Goal: Task Accomplishment & Management: Manage account settings

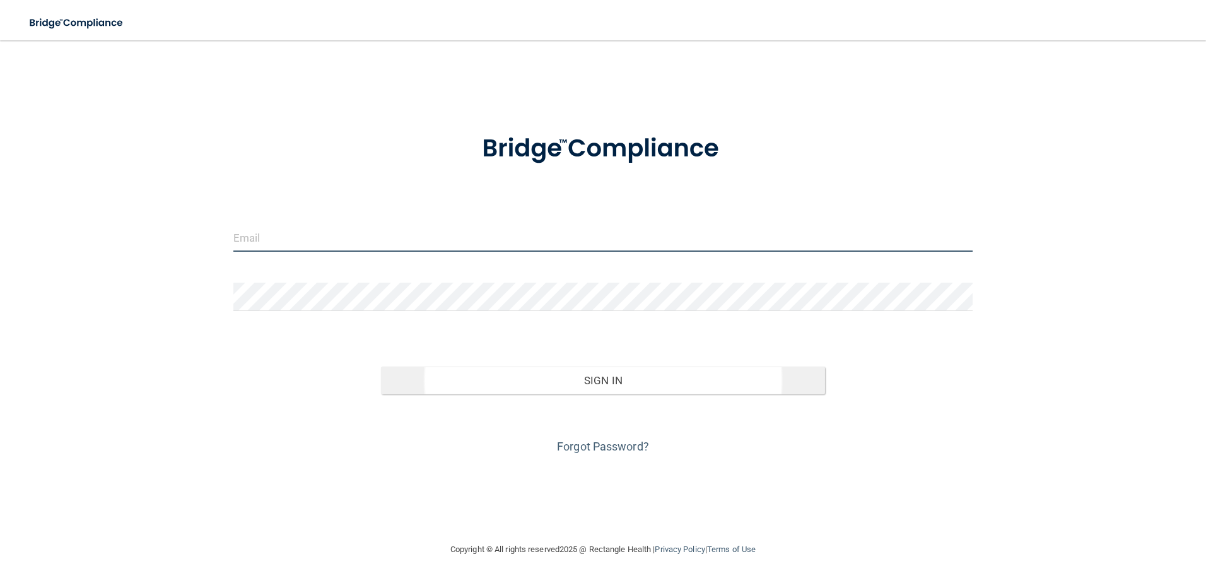
type input "[EMAIL_ADDRESS][DOMAIN_NAME]"
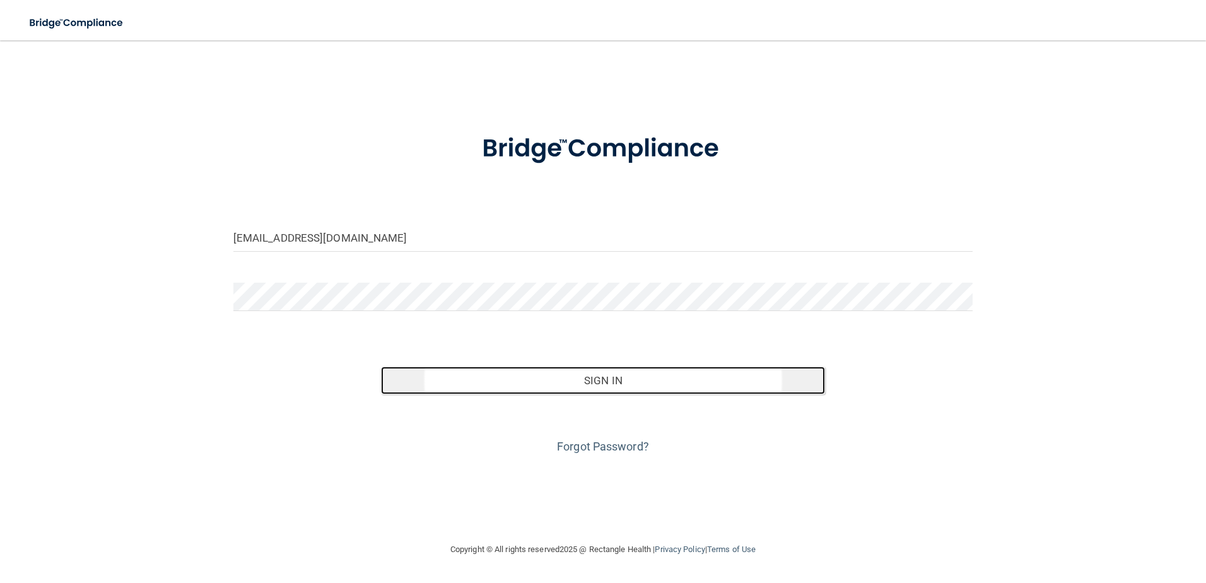
drag, startPoint x: 626, startPoint y: 384, endPoint x: 634, endPoint y: 382, distance: 8.4
click at [625, 384] on button "Sign In" at bounding box center [603, 381] width 444 height 28
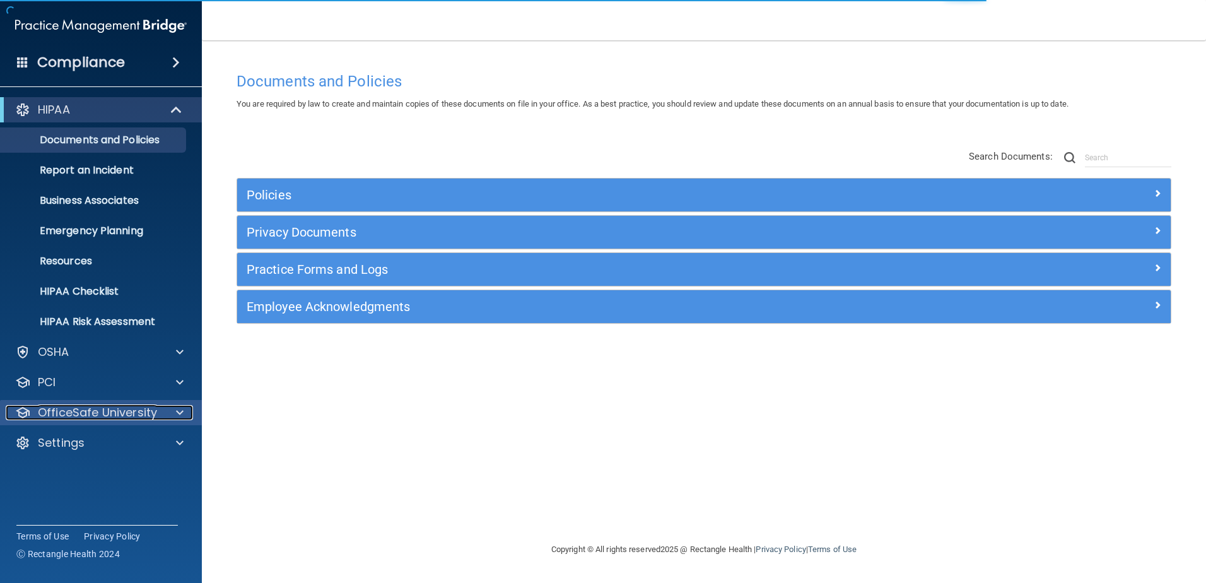
click at [103, 406] on p "OfficeSafe University" at bounding box center [97, 412] width 119 height 15
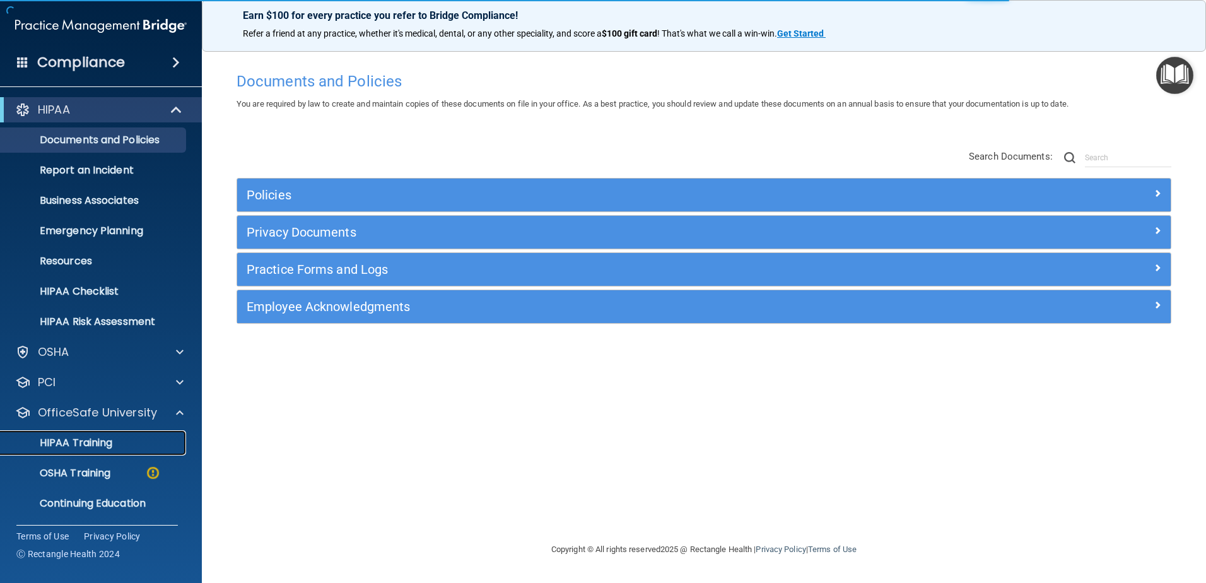
click at [119, 446] on div "HIPAA Training" at bounding box center [94, 443] width 172 height 13
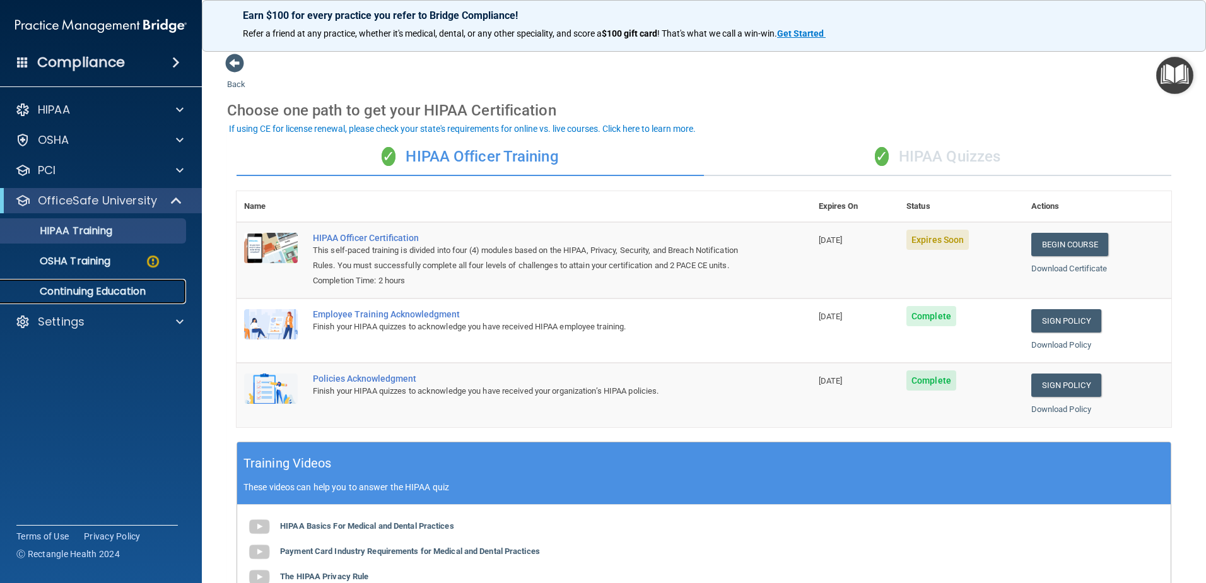
click at [107, 297] on p "Continuing Education" at bounding box center [94, 291] width 172 height 13
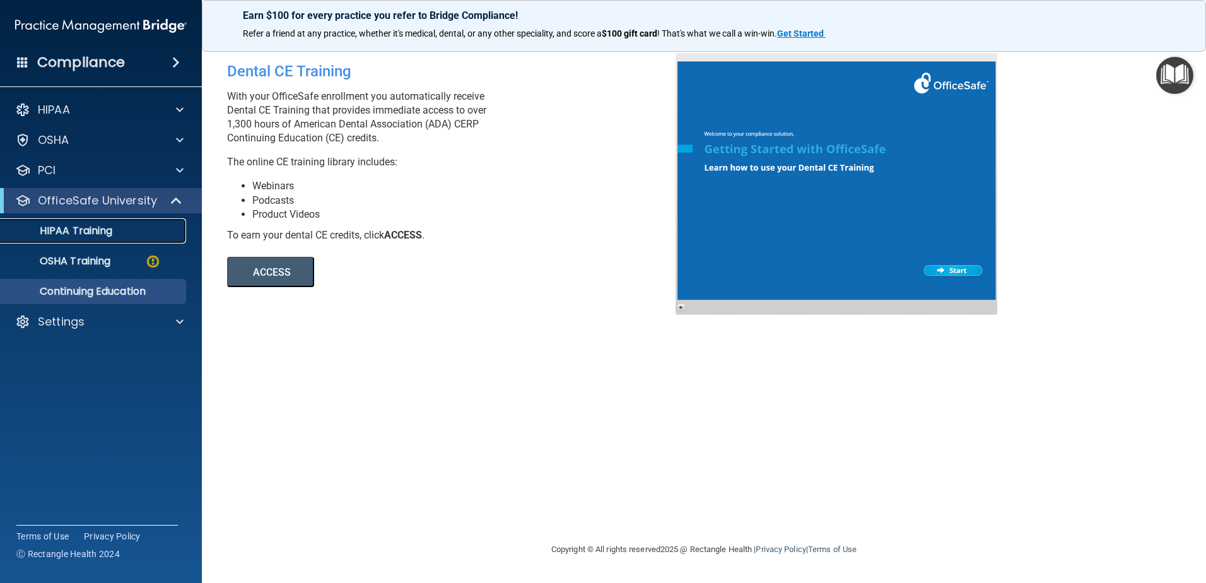
click at [96, 233] on p "HIPAA Training" at bounding box center [60, 231] width 104 height 13
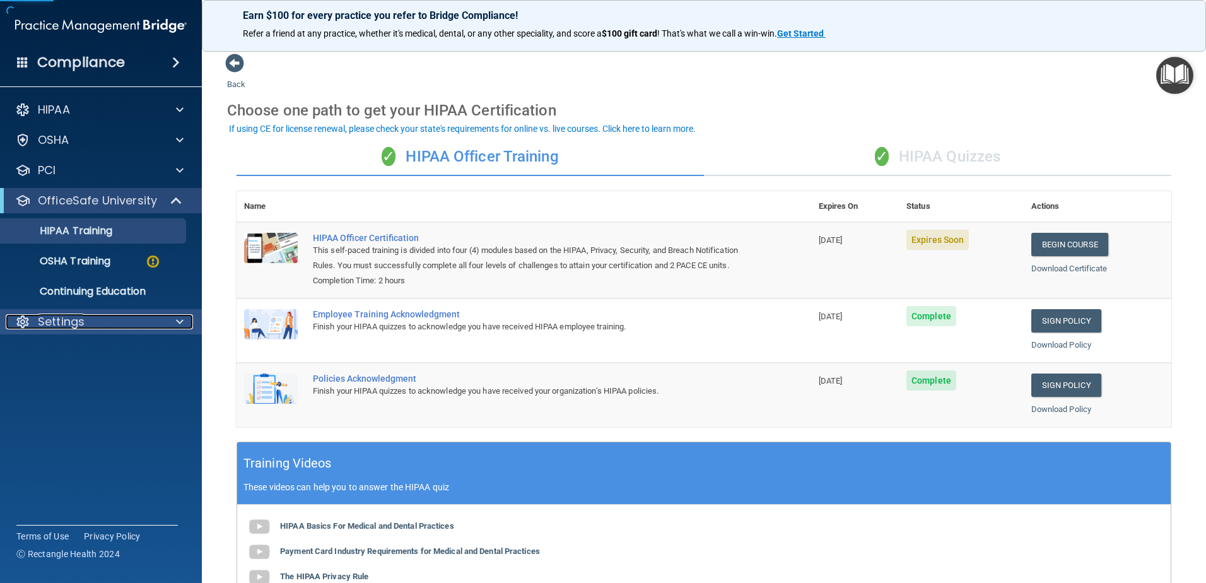
click at [71, 326] on p "Settings" at bounding box center [61, 321] width 47 height 15
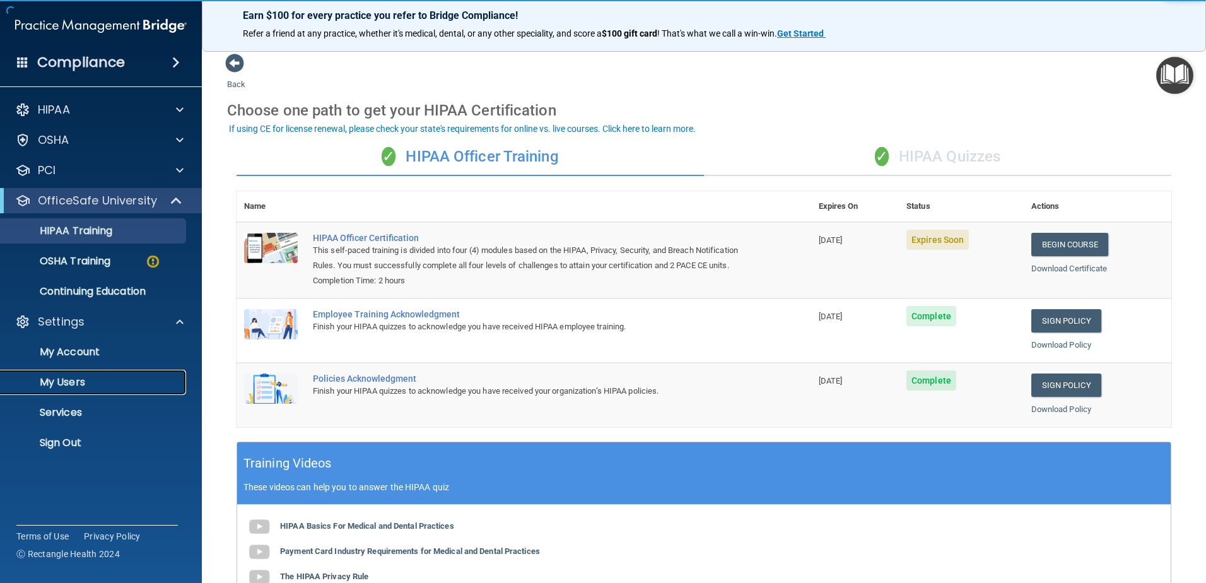
click at [77, 378] on p "My Users" at bounding box center [94, 382] width 172 height 13
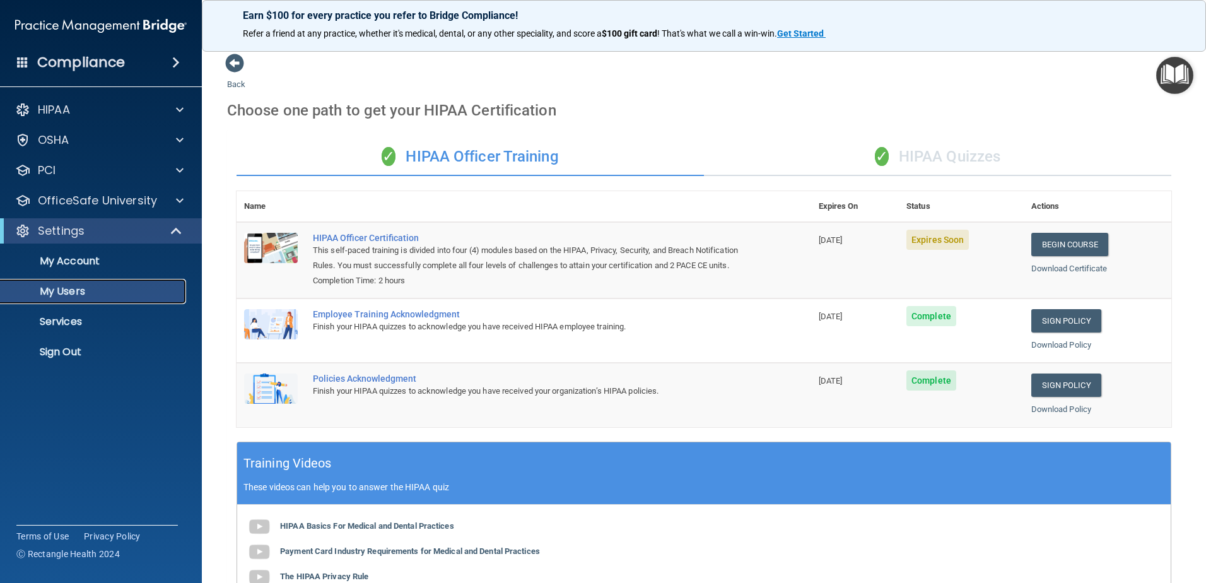
select select "20"
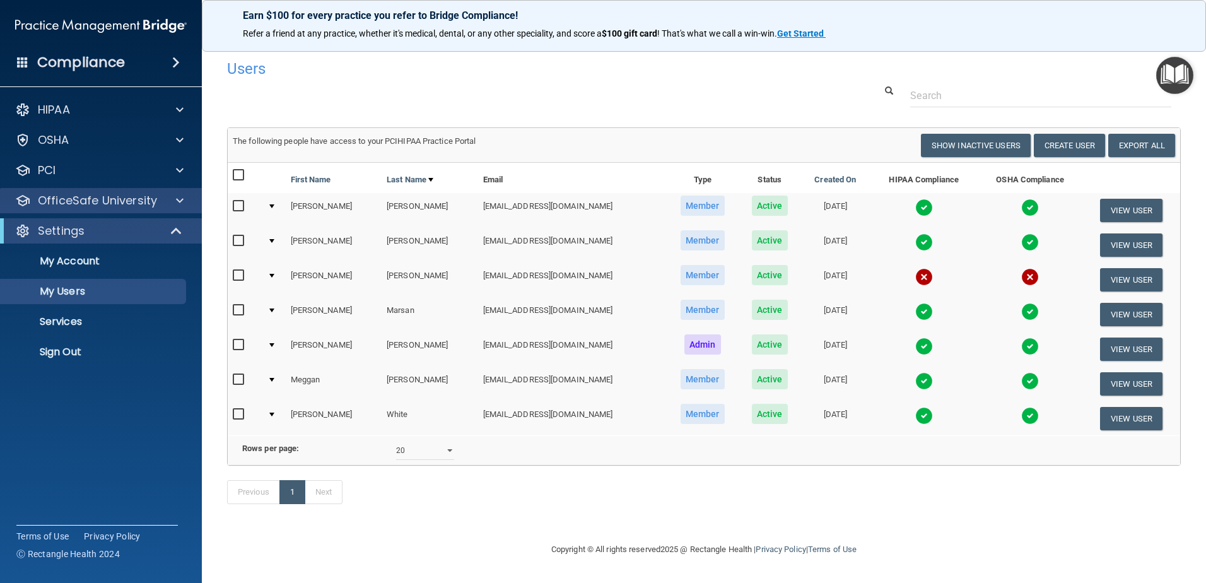
click at [103, 209] on div "OfficeSafe University" at bounding box center [101, 200] width 203 height 25
click at [181, 201] on span at bounding box center [180, 200] width 8 height 15
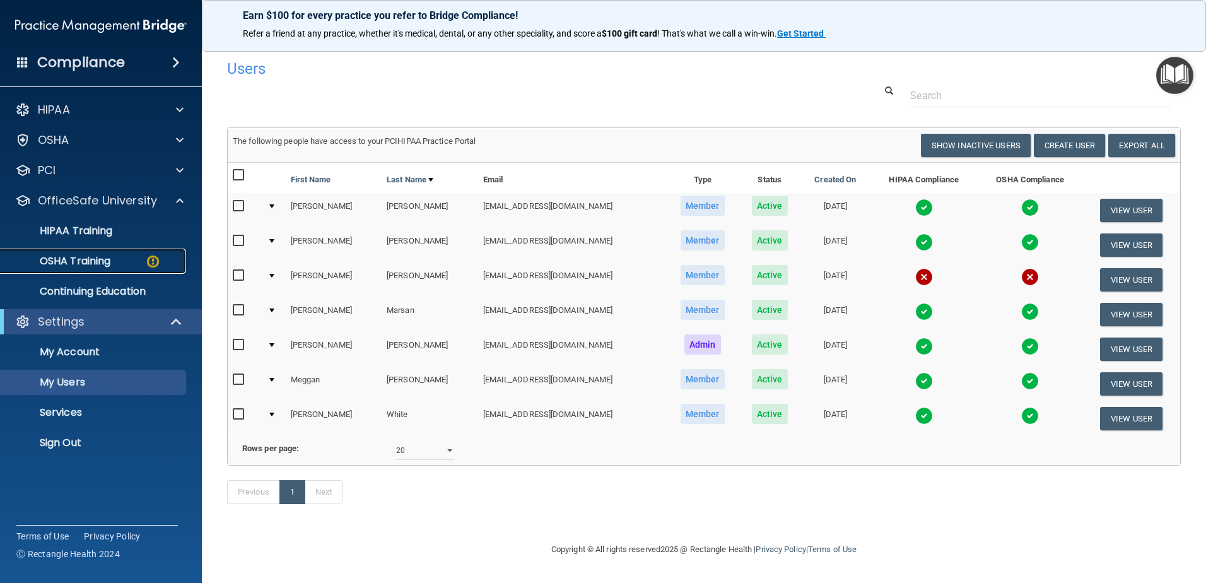
click at [99, 258] on p "OSHA Training" at bounding box center [59, 261] width 102 height 13
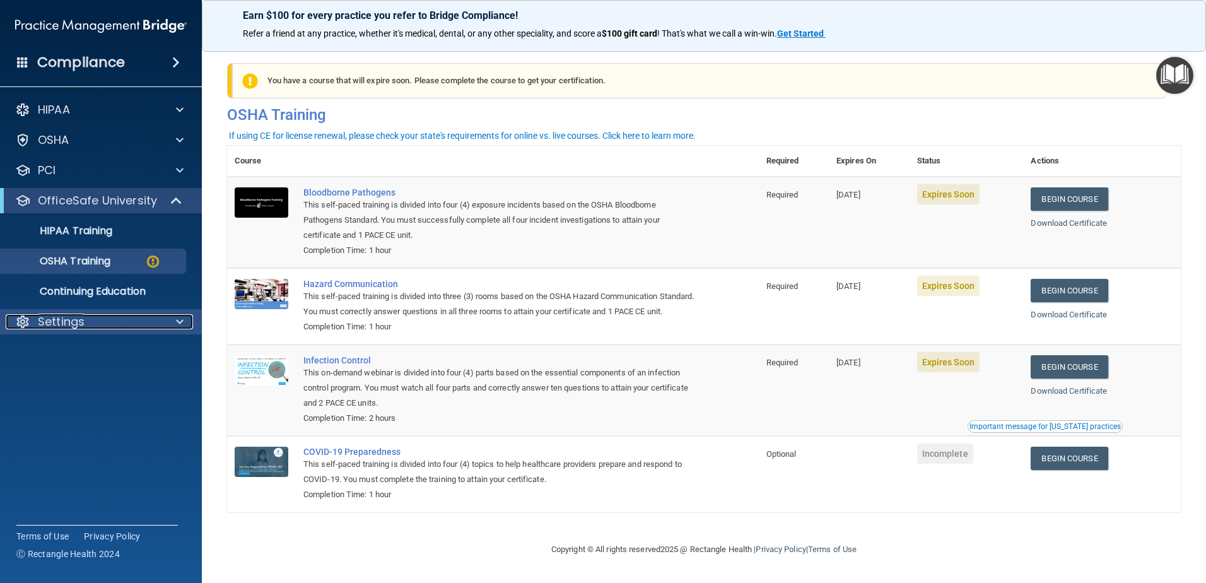
click at [99, 319] on div "Settings" at bounding box center [84, 321] width 156 height 15
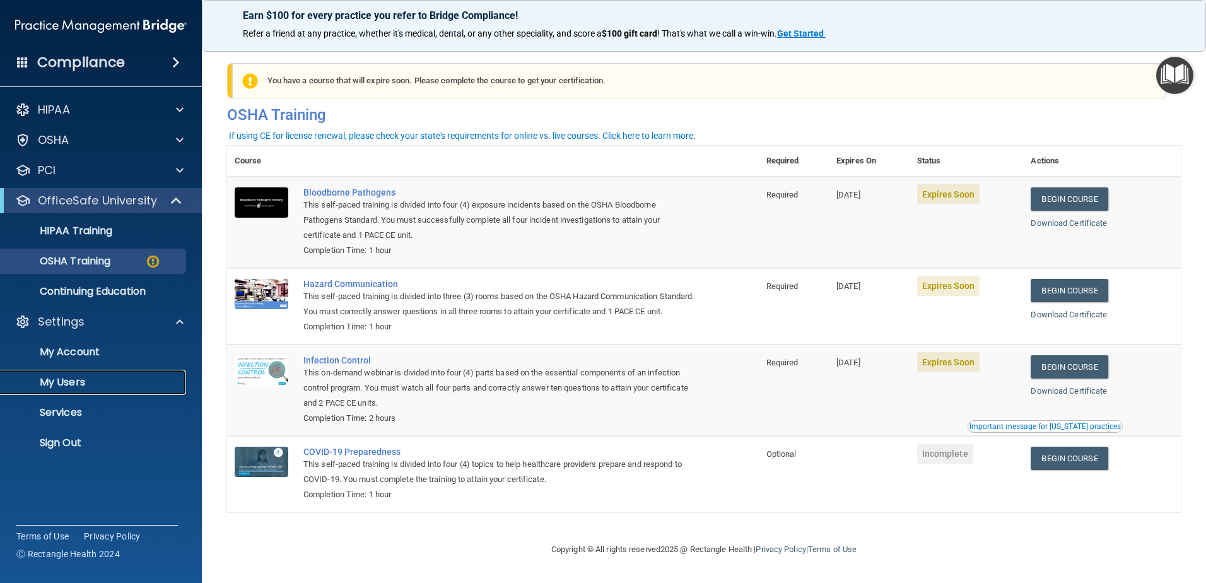
click at [90, 389] on link "My Users" at bounding box center [86, 382] width 199 height 25
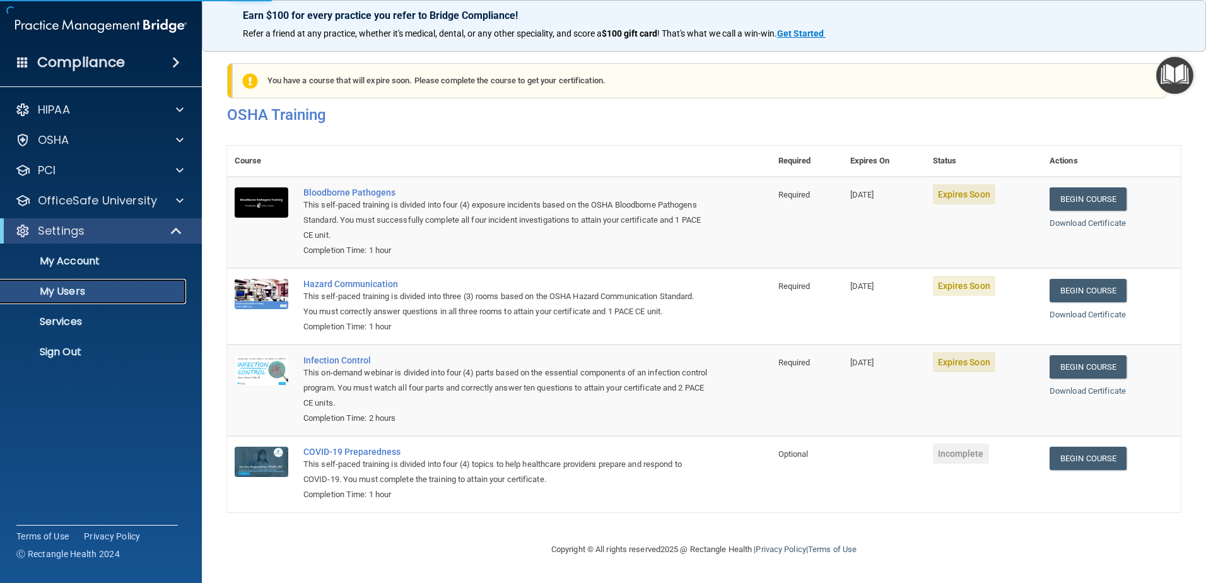
select select "20"
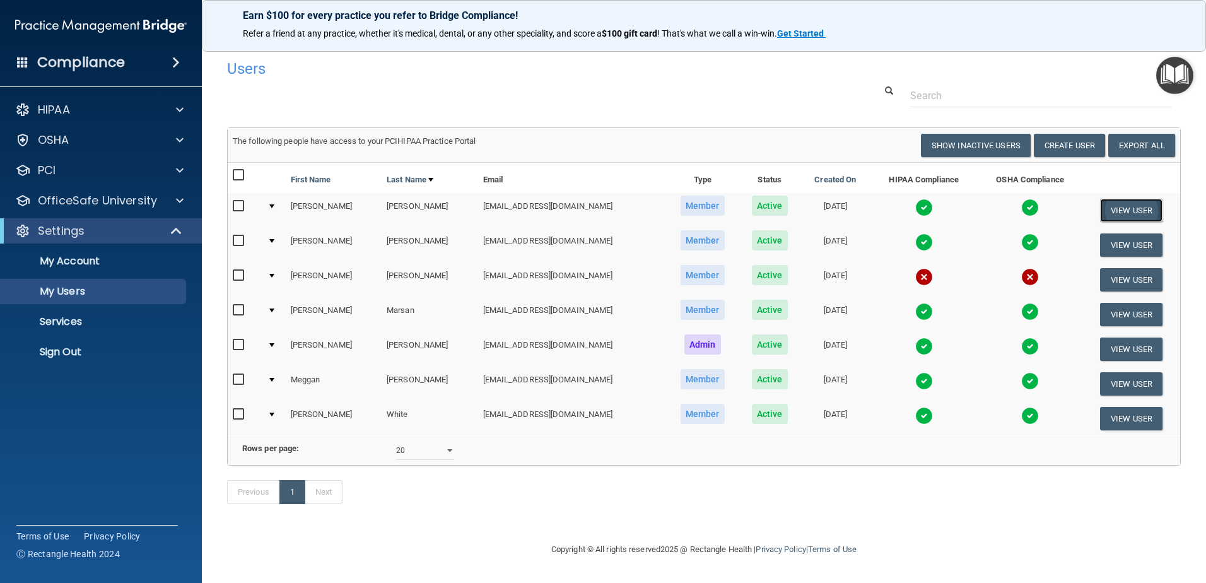
click at [1130, 199] on button "View User" at bounding box center [1131, 210] width 62 height 23
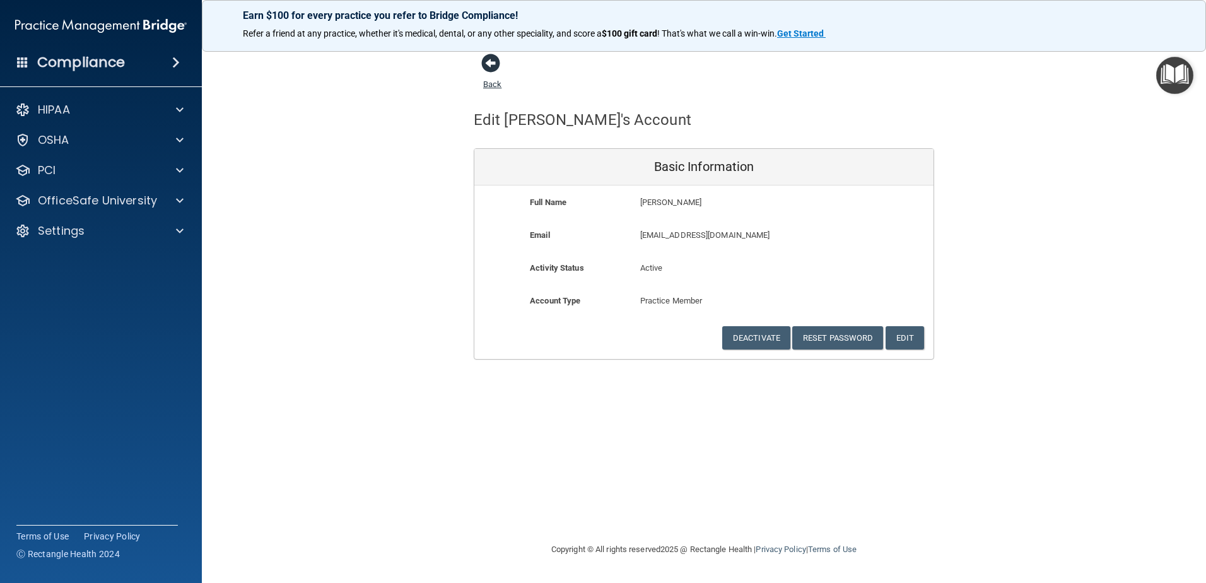
click at [485, 71] on span at bounding box center [490, 63] width 19 height 19
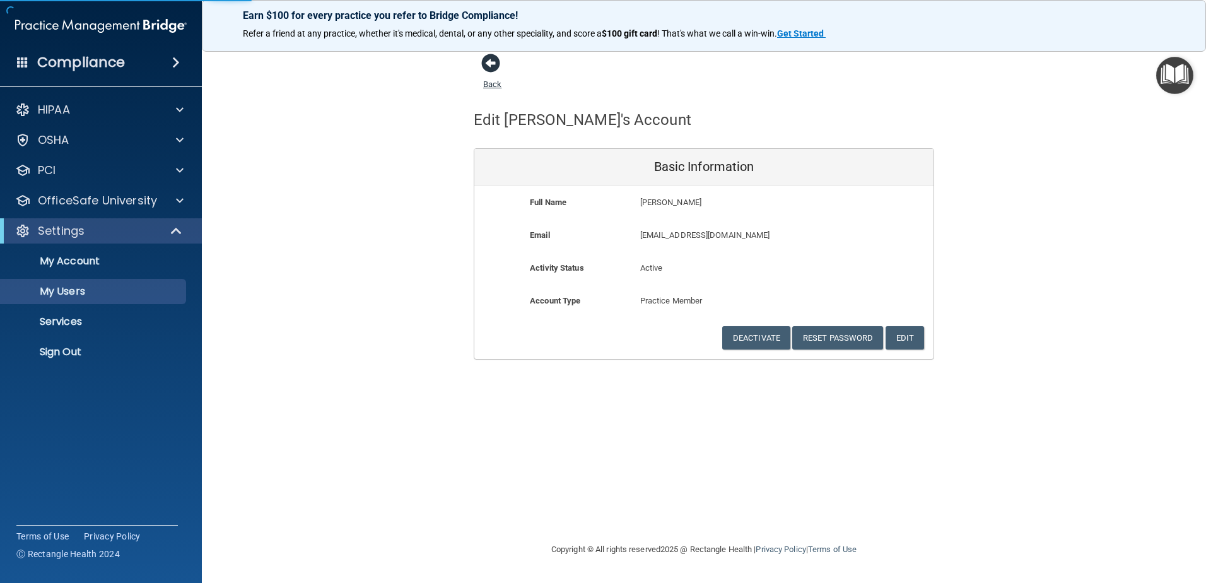
select select "20"
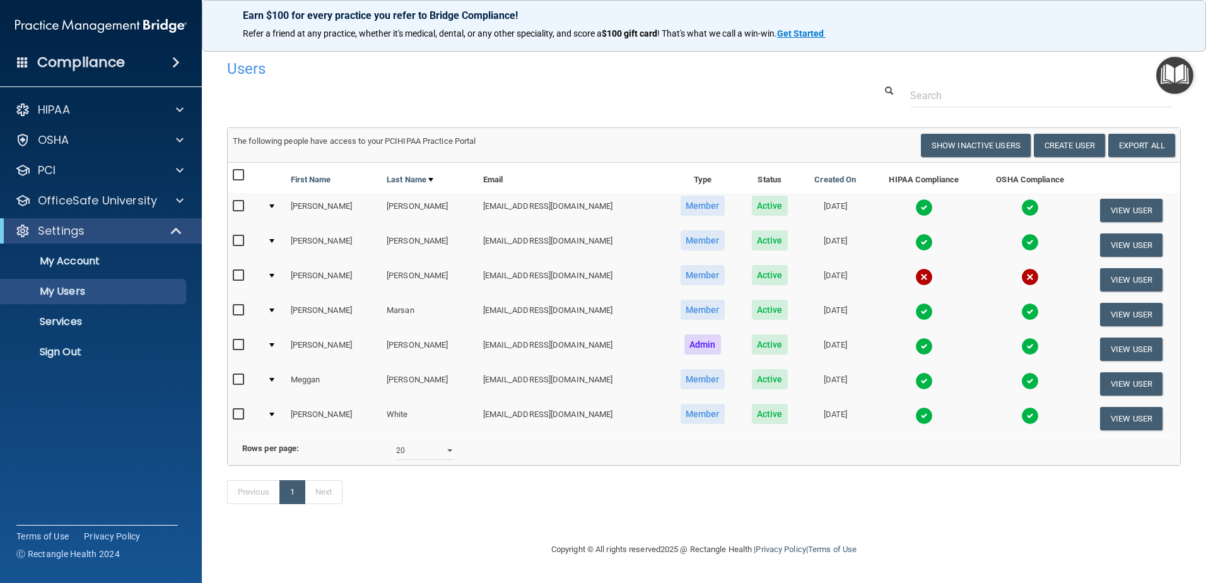
click at [236, 203] on input "checkbox" at bounding box center [240, 206] width 15 height 10
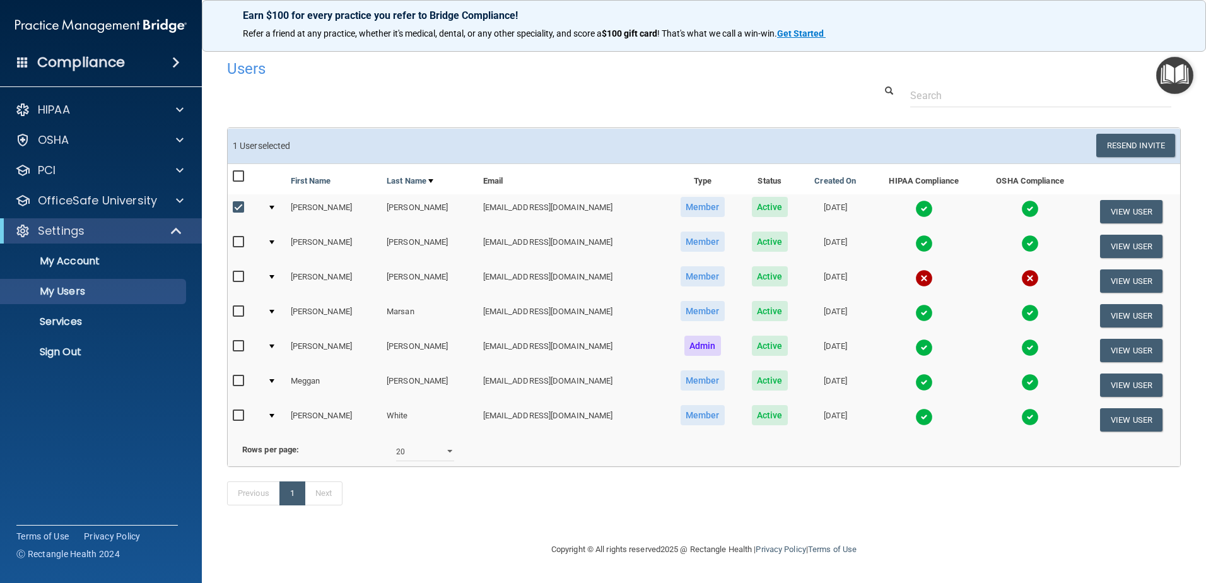
click at [240, 204] on input "checkbox" at bounding box center [240, 208] width 15 height 10
checkbox input "false"
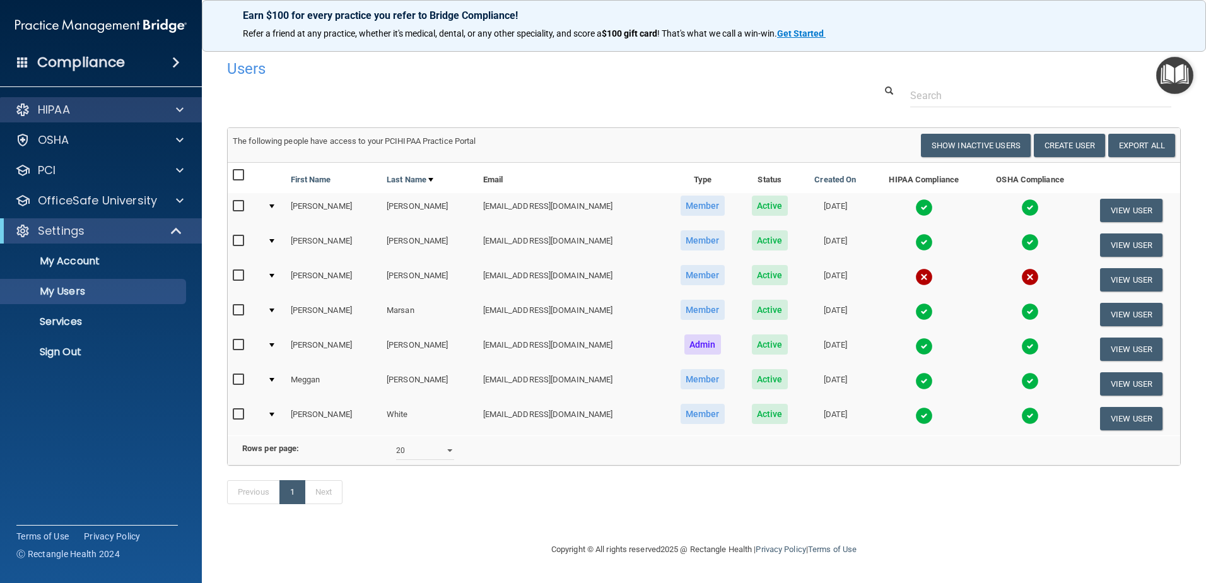
click at [96, 119] on div "HIPAA" at bounding box center [101, 109] width 203 height 25
click at [178, 110] on span at bounding box center [180, 109] width 8 height 15
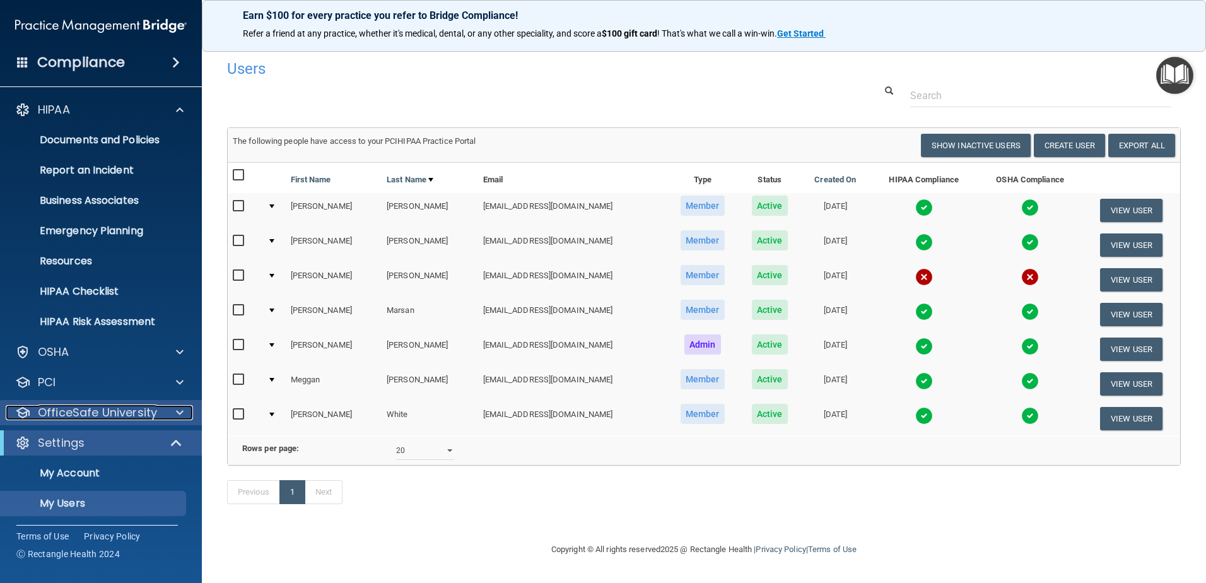
click at [179, 411] on span at bounding box center [180, 412] width 8 height 15
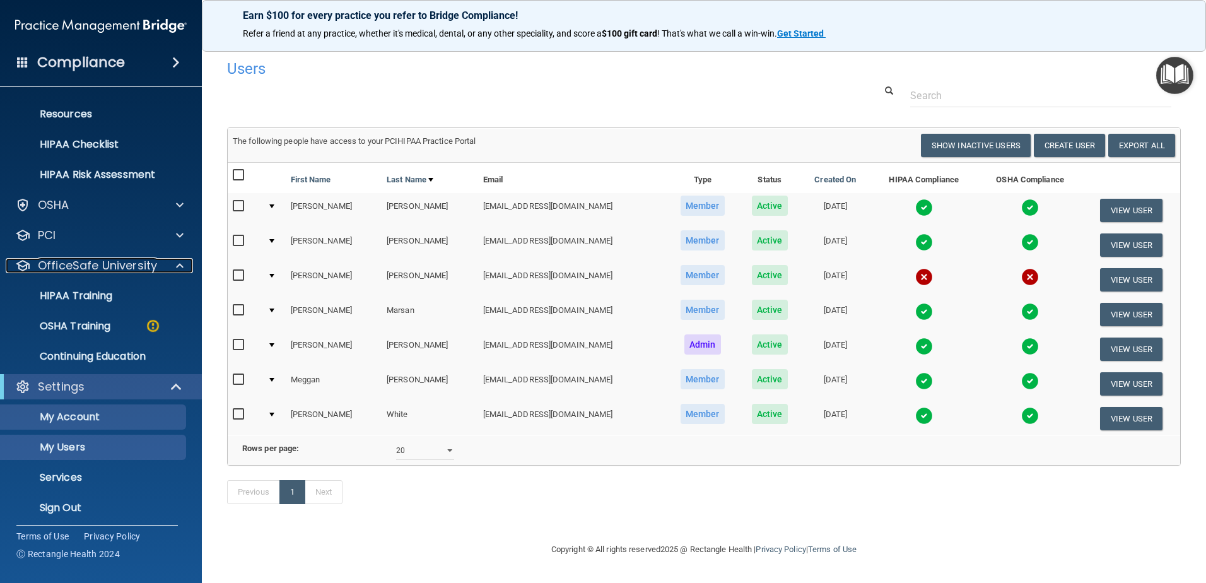
scroll to position [153, 0]
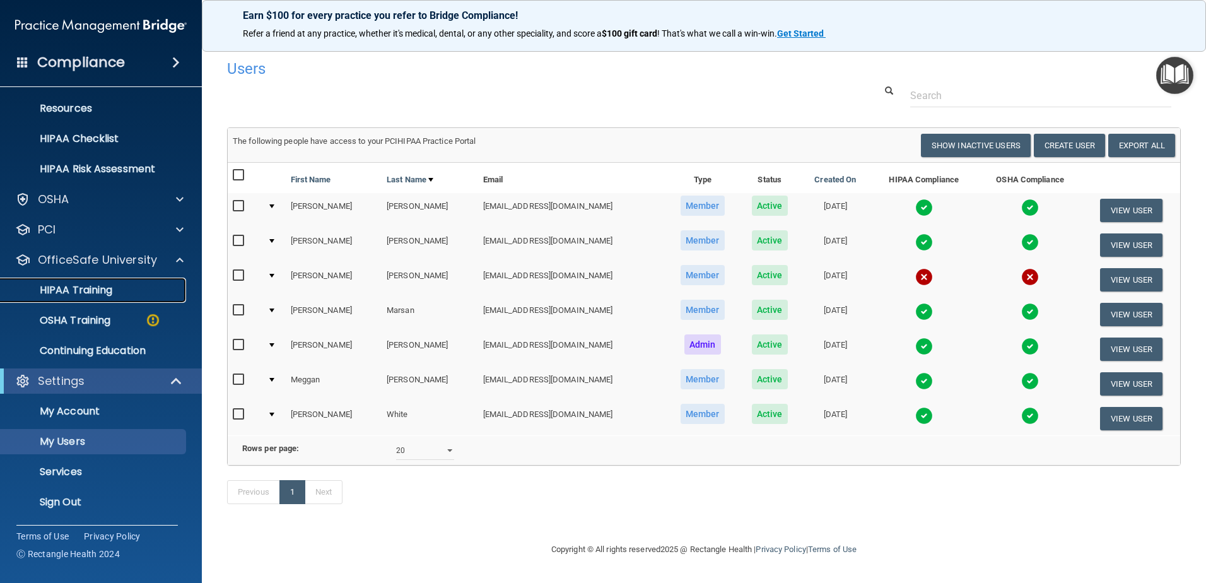
click at [97, 291] on p "HIPAA Training" at bounding box center [60, 290] width 104 height 13
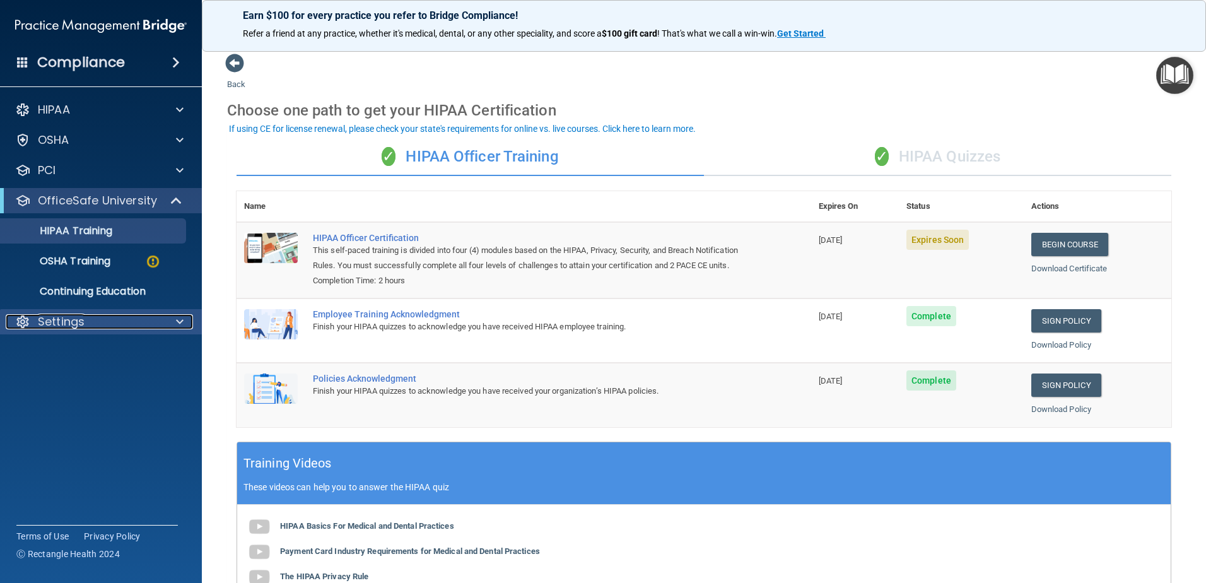
click at [95, 320] on div "Settings" at bounding box center [84, 321] width 156 height 15
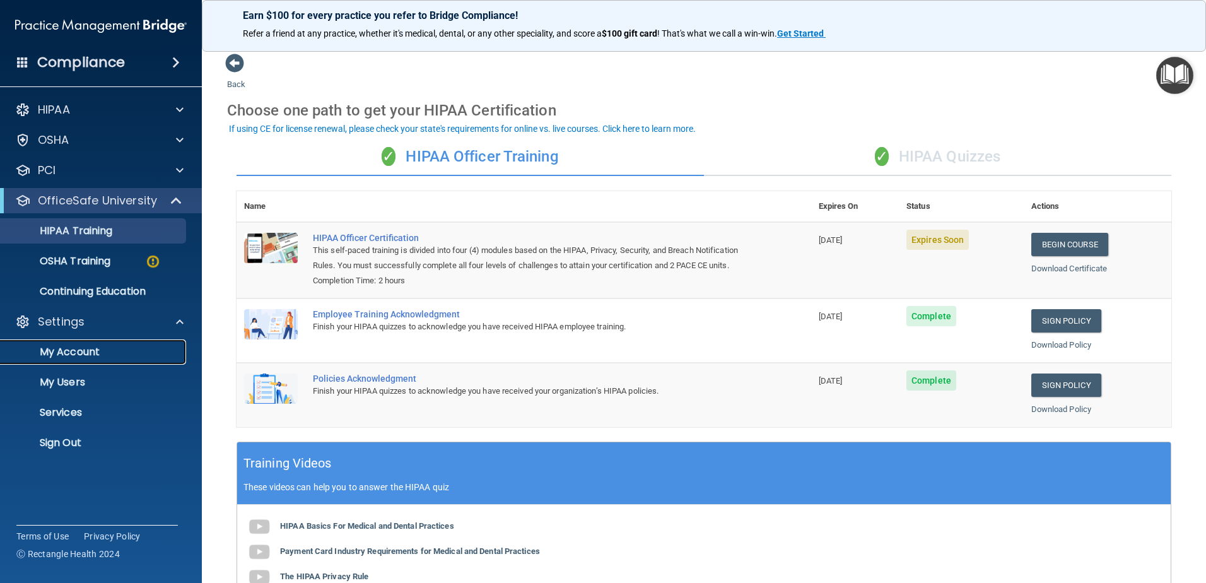
click at [109, 346] on p "My Account" at bounding box center [94, 352] width 172 height 13
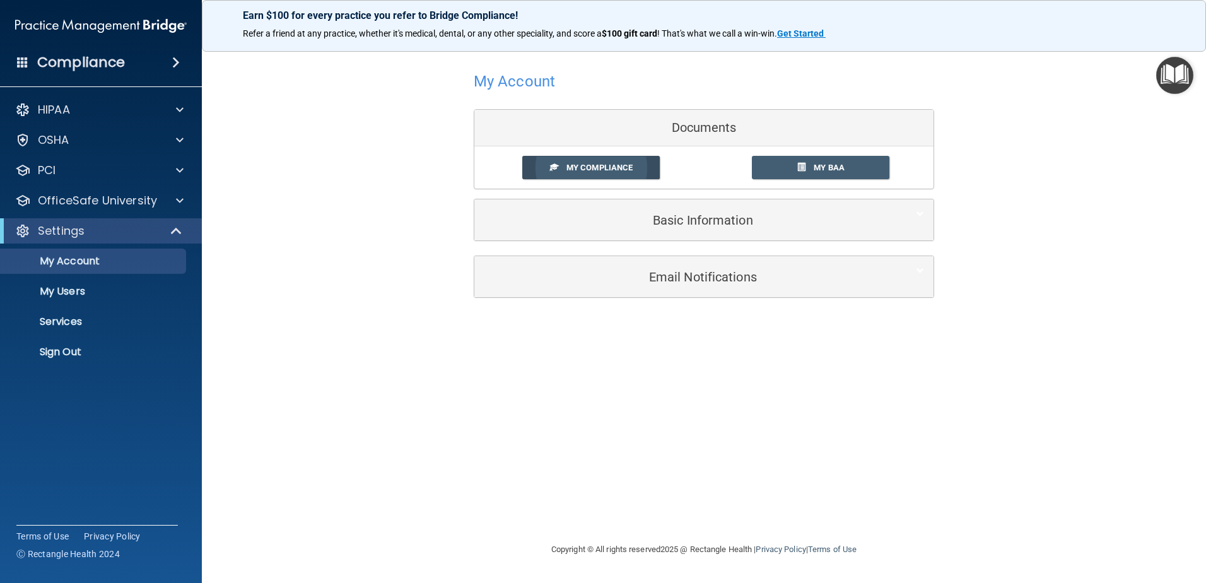
click at [623, 167] on span "My Compliance" at bounding box center [600, 167] width 66 height 9
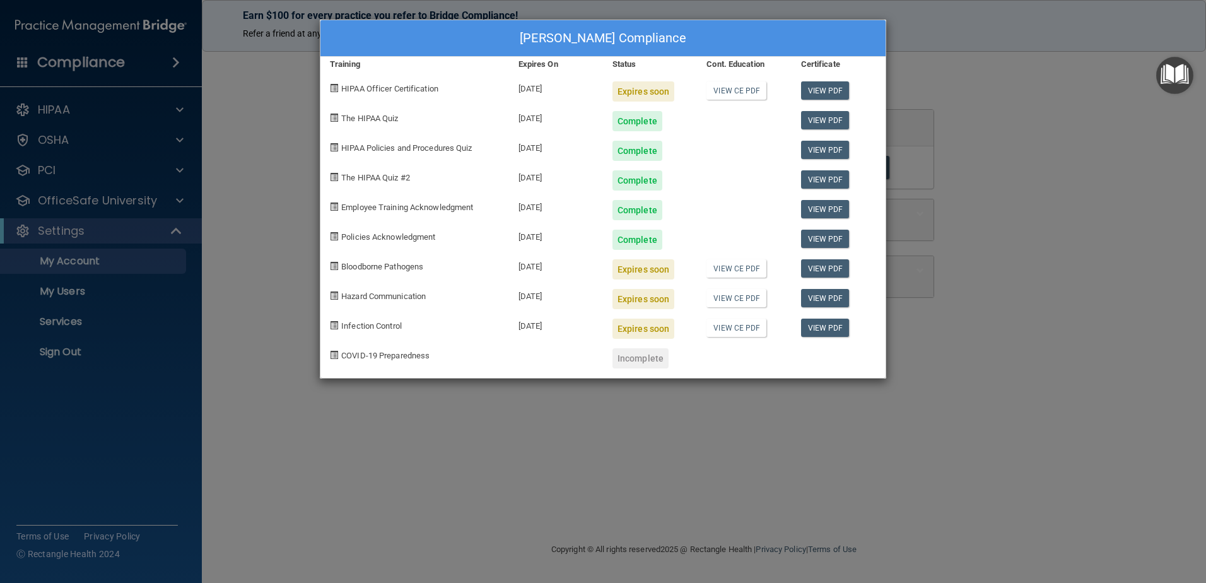
click at [1166, 233] on div "[PERSON_NAME] Compliance Training Expires On Status Cont. Education Certificate…" at bounding box center [603, 291] width 1206 height 583
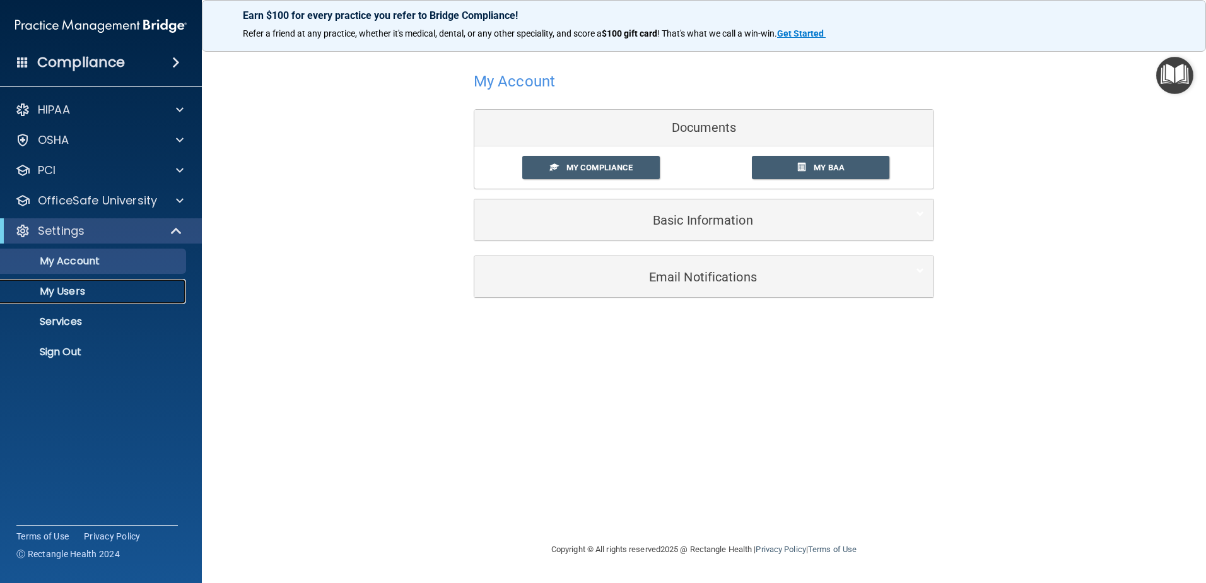
click at [66, 294] on p "My Users" at bounding box center [94, 291] width 172 height 13
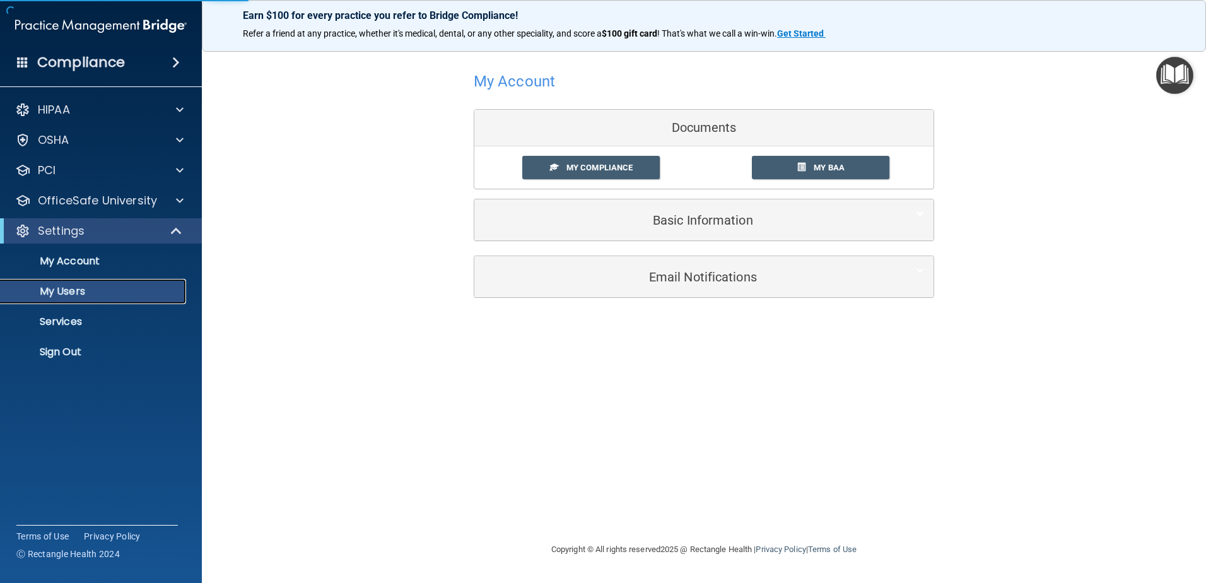
select select "20"
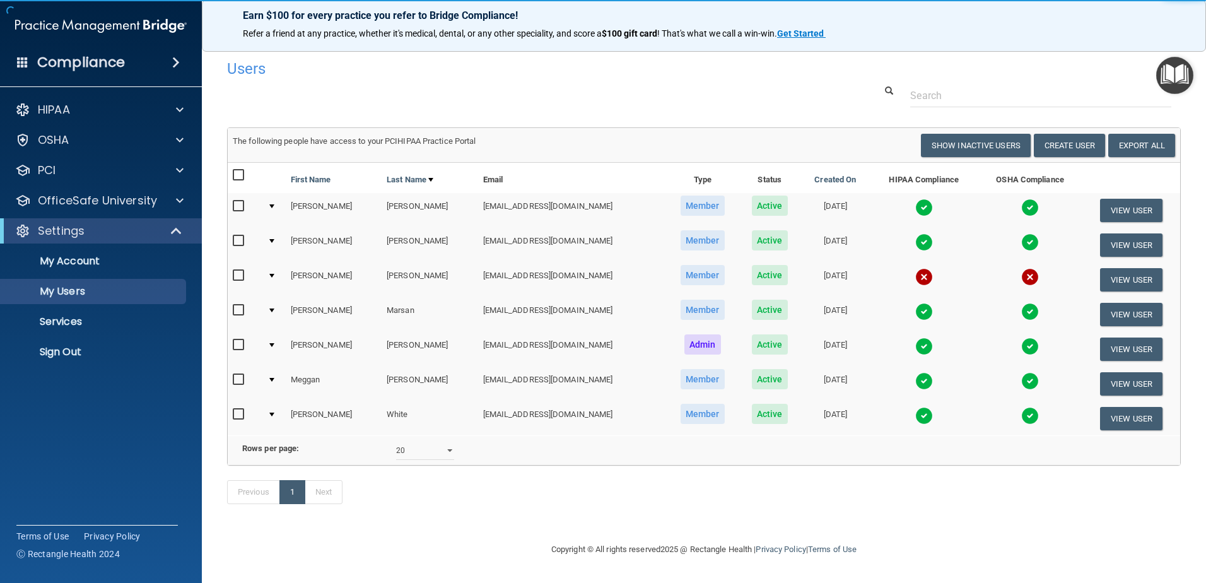
click at [274, 205] on div at bounding box center [271, 206] width 5 height 4
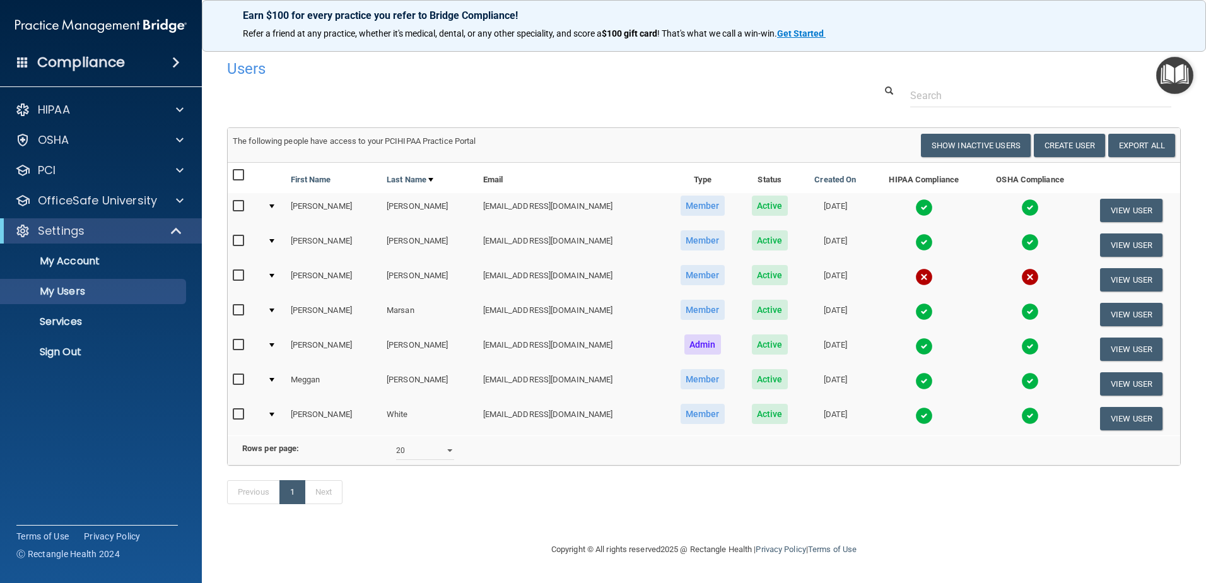
click at [274, 206] on div at bounding box center [271, 206] width 5 height 4
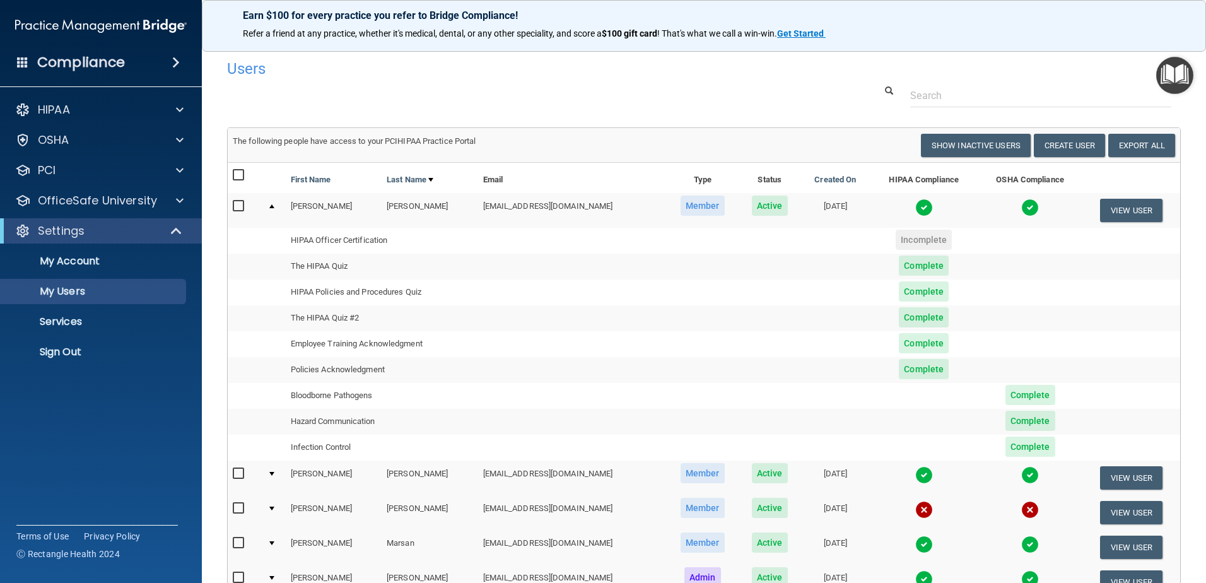
click at [273, 473] on div at bounding box center [271, 474] width 5 height 4
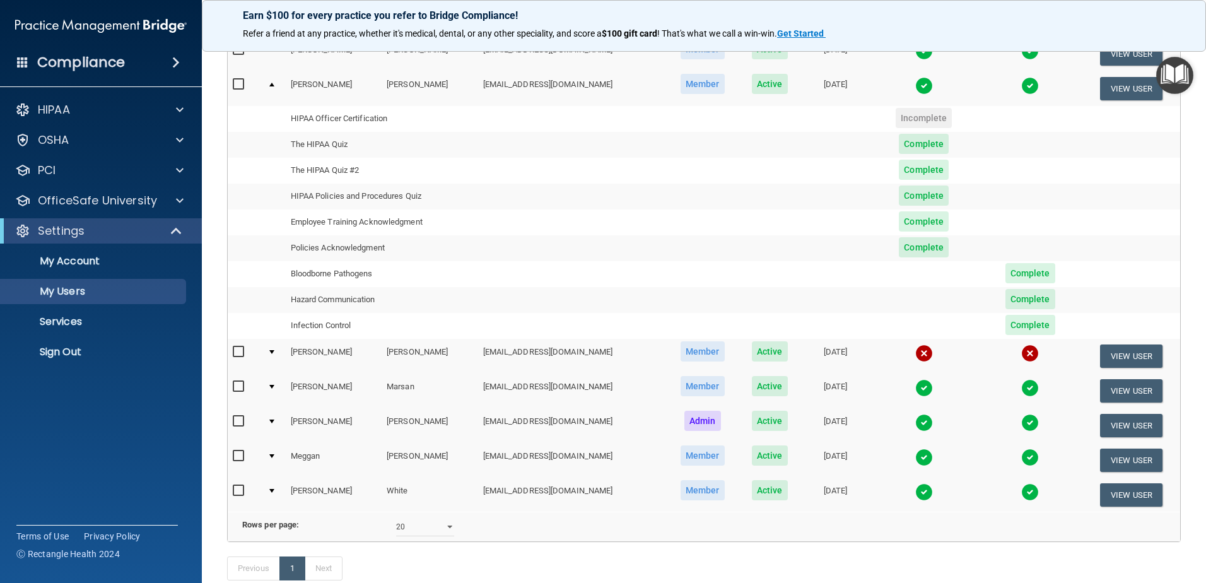
scroll to position [126, 0]
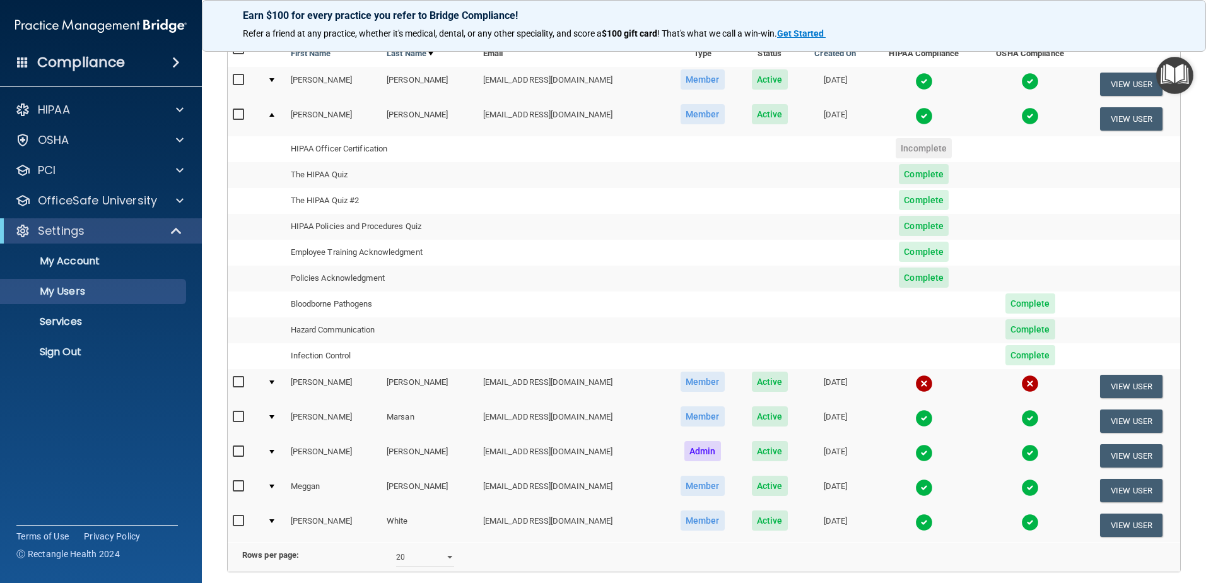
click at [271, 521] on div at bounding box center [271, 521] width 5 height 4
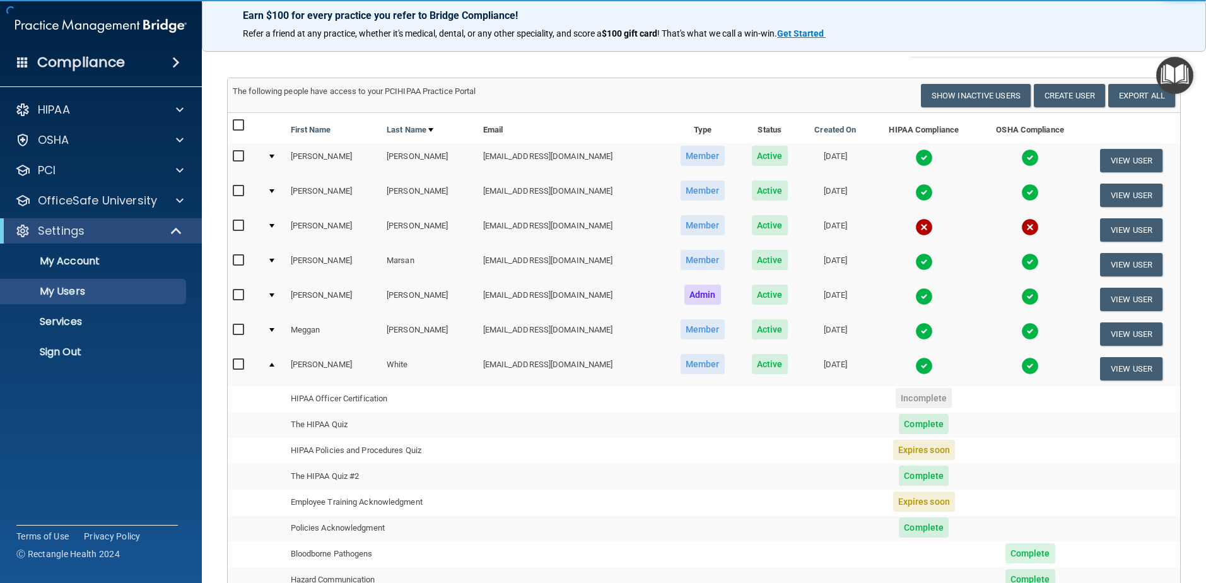
scroll to position [243, 0]
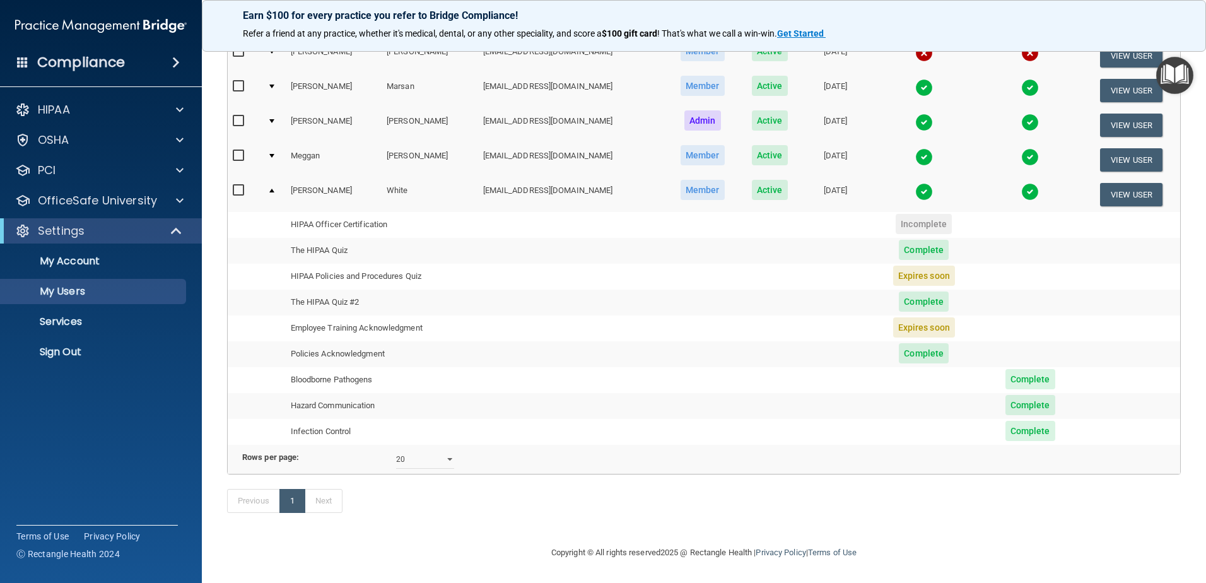
click at [273, 154] on div at bounding box center [271, 156] width 5 height 4
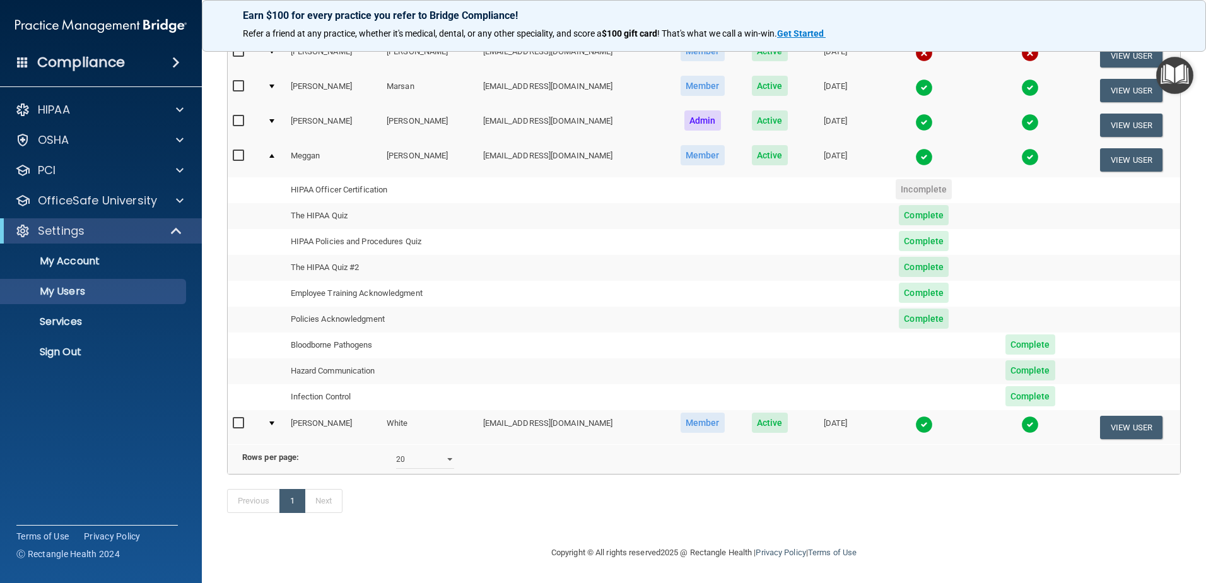
click at [272, 119] on div at bounding box center [271, 121] width 5 height 4
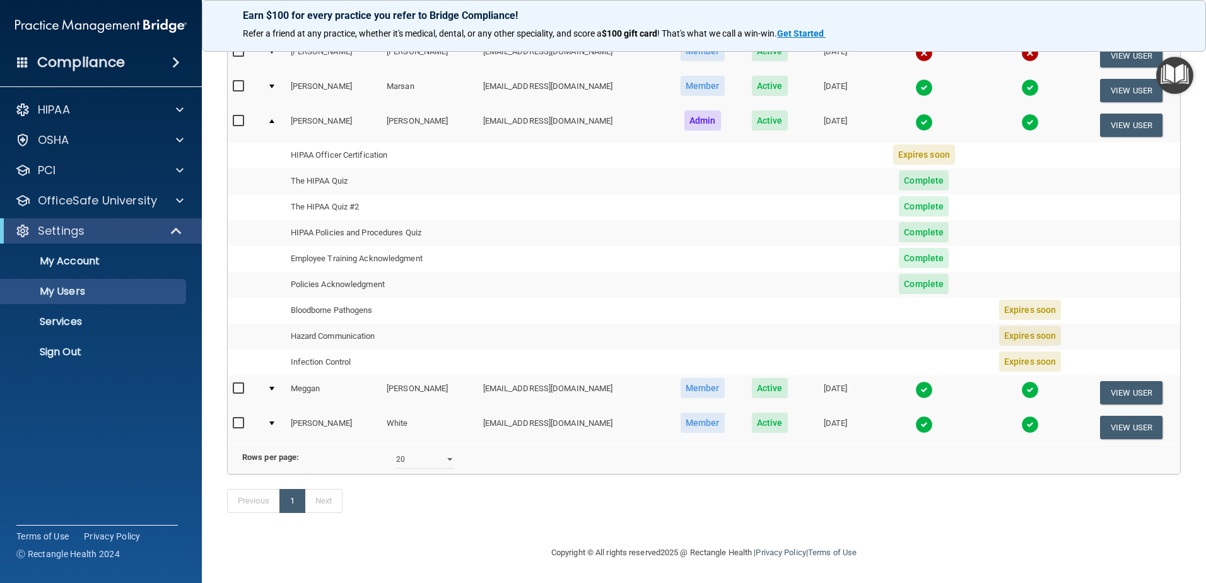
scroll to position [180, 0]
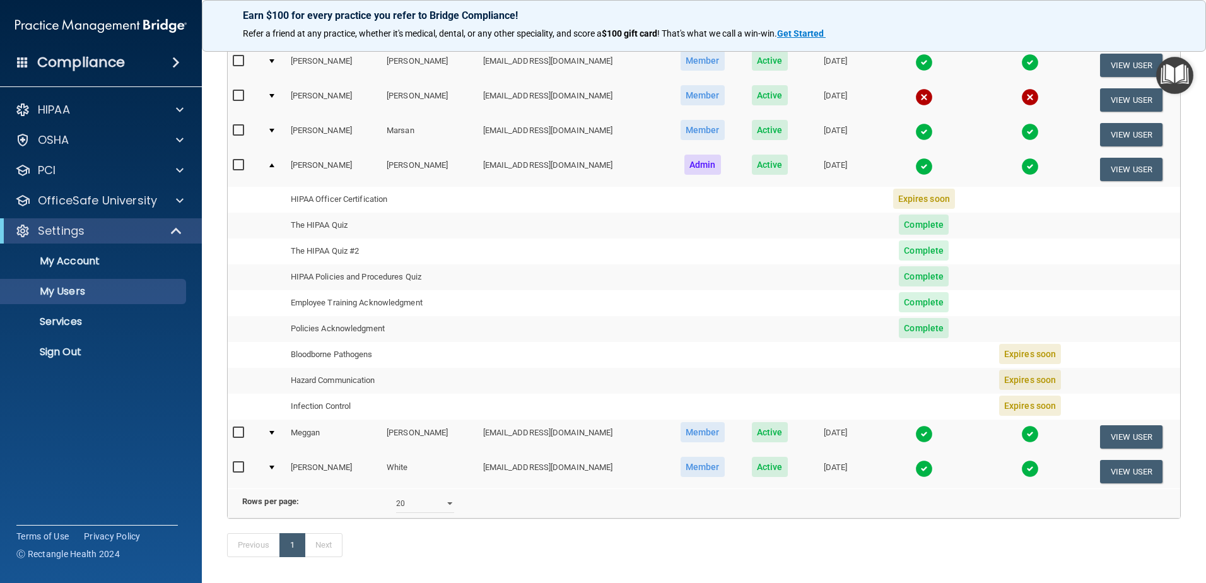
click at [274, 130] on div at bounding box center [271, 131] width 5 height 4
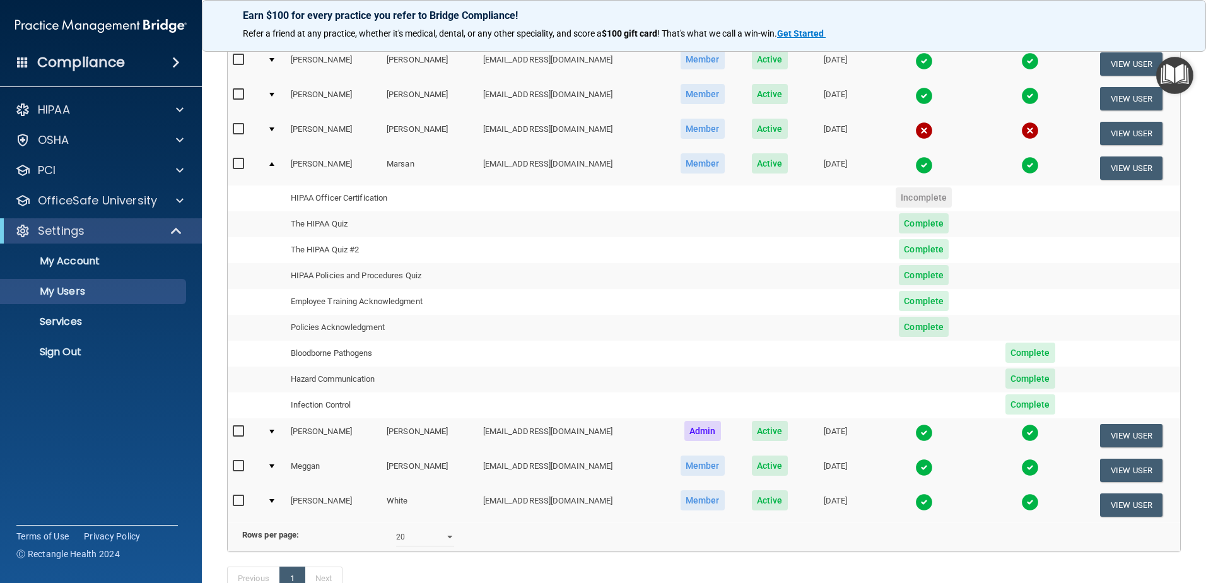
scroll to position [117, 0]
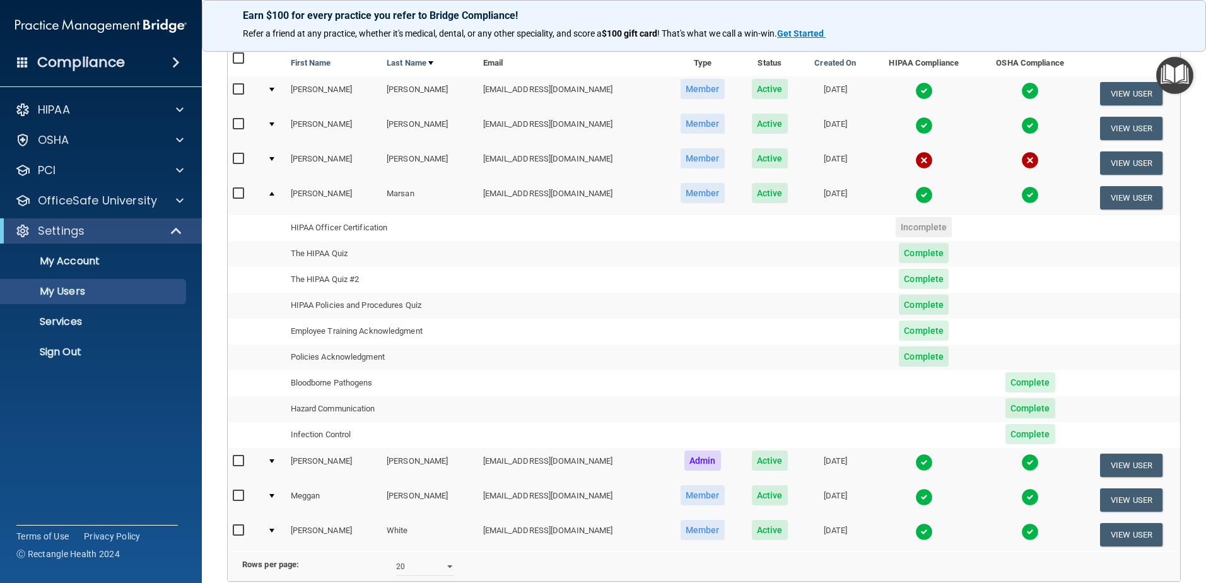
click at [271, 124] on div at bounding box center [271, 124] width 5 height 4
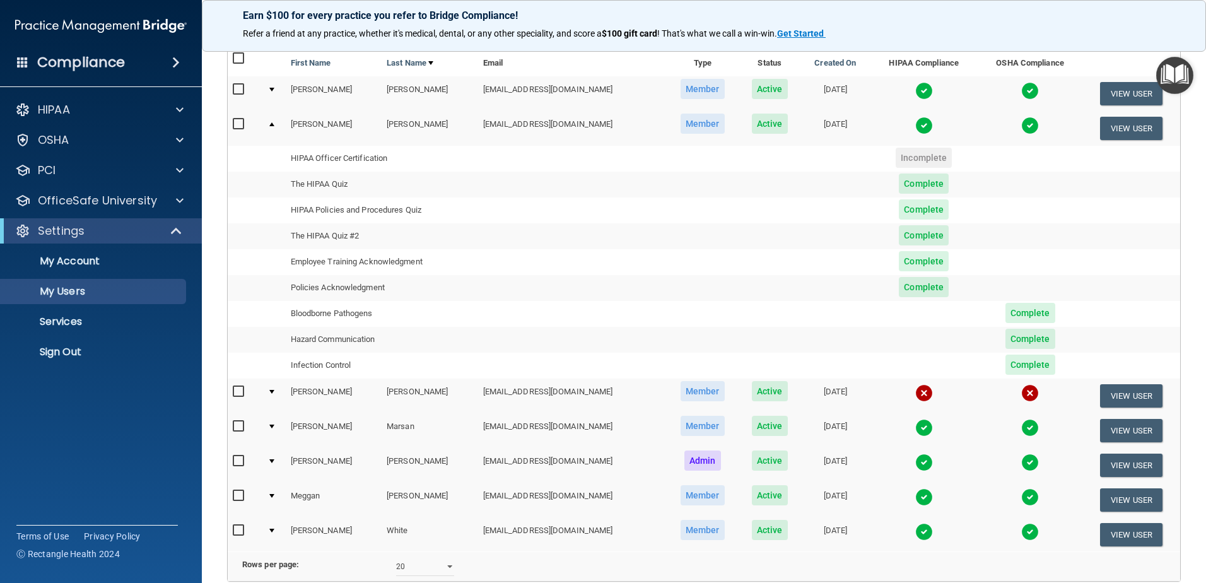
click at [273, 92] on td at bounding box center [273, 93] width 23 height 35
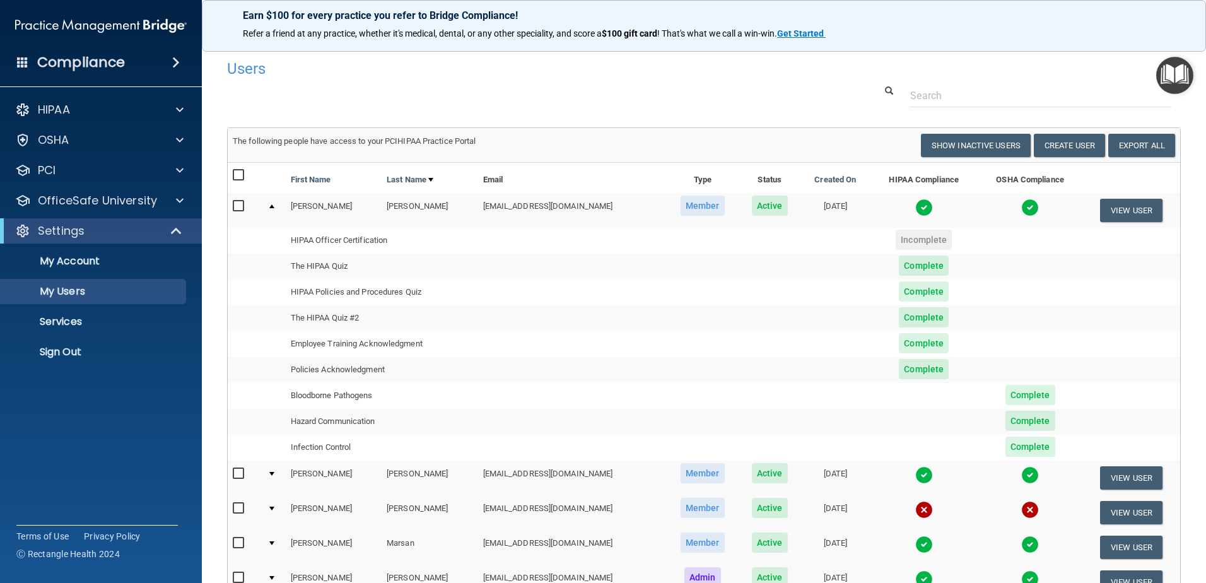
scroll to position [243, 0]
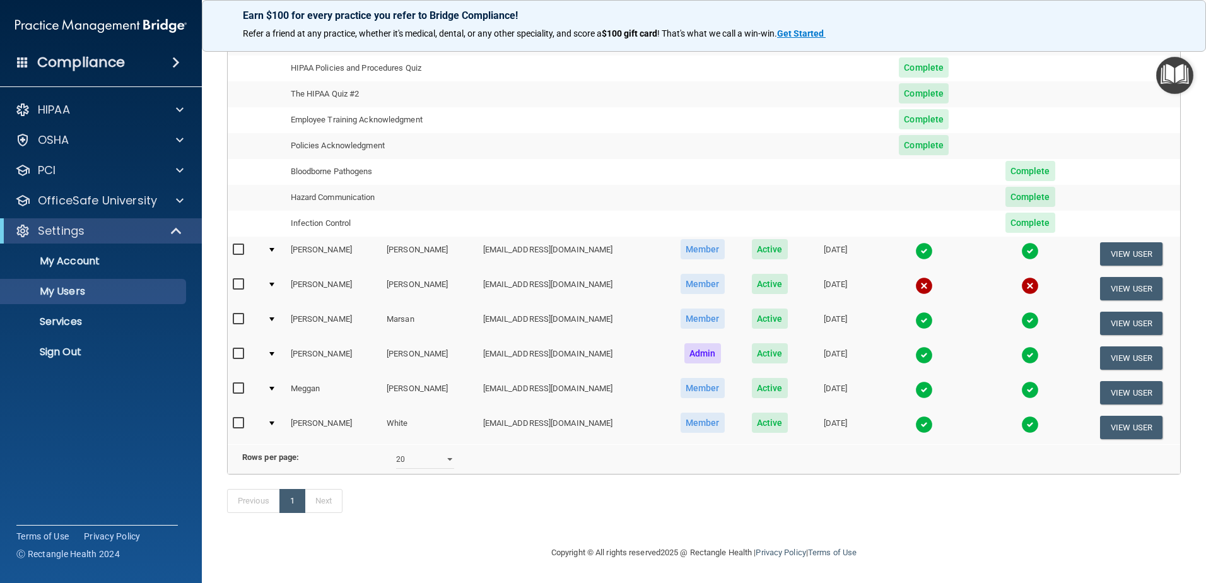
click at [273, 248] on div at bounding box center [271, 250] width 5 height 4
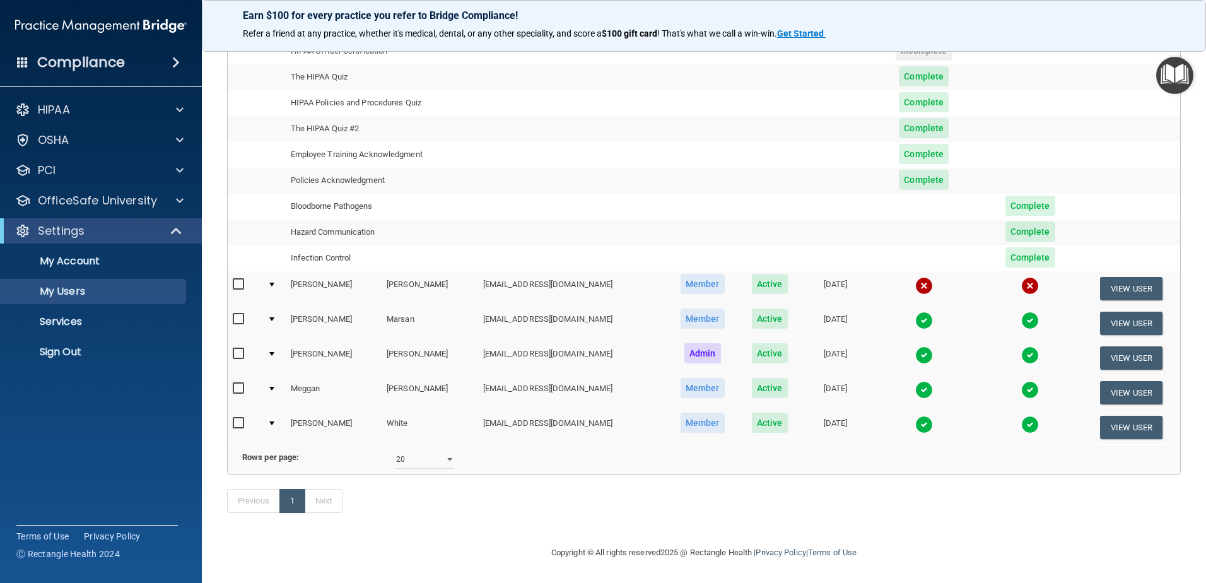
click at [273, 352] on div at bounding box center [271, 354] width 5 height 4
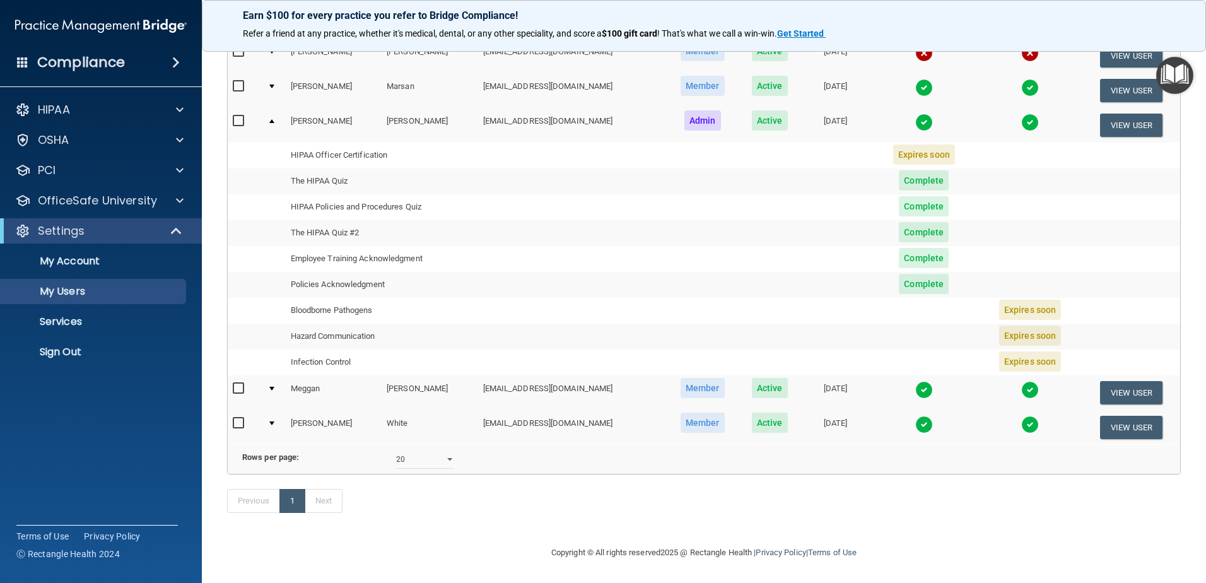
click at [272, 387] on div at bounding box center [271, 389] width 5 height 4
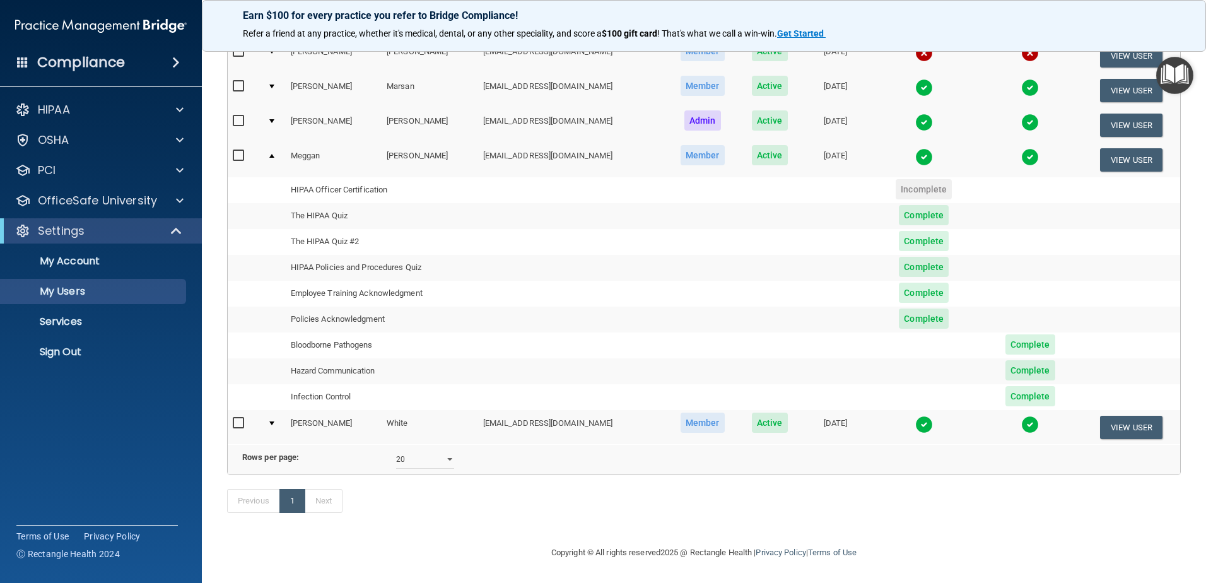
click at [272, 421] on div at bounding box center [271, 423] width 5 height 4
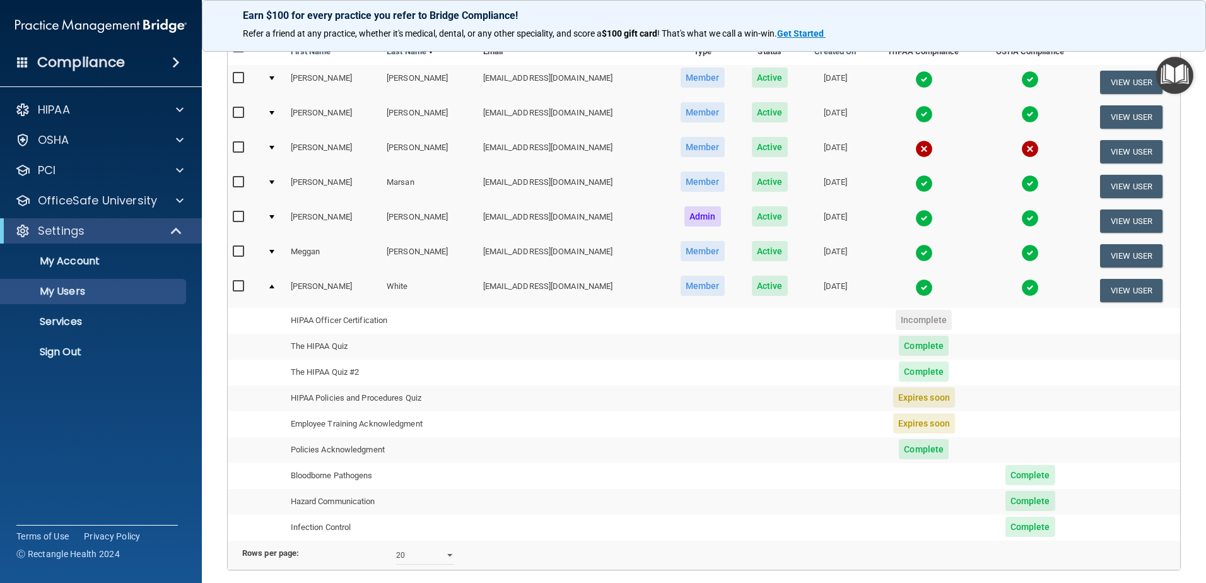
scroll to position [0, 0]
